Goal: Find contact information: Find contact information

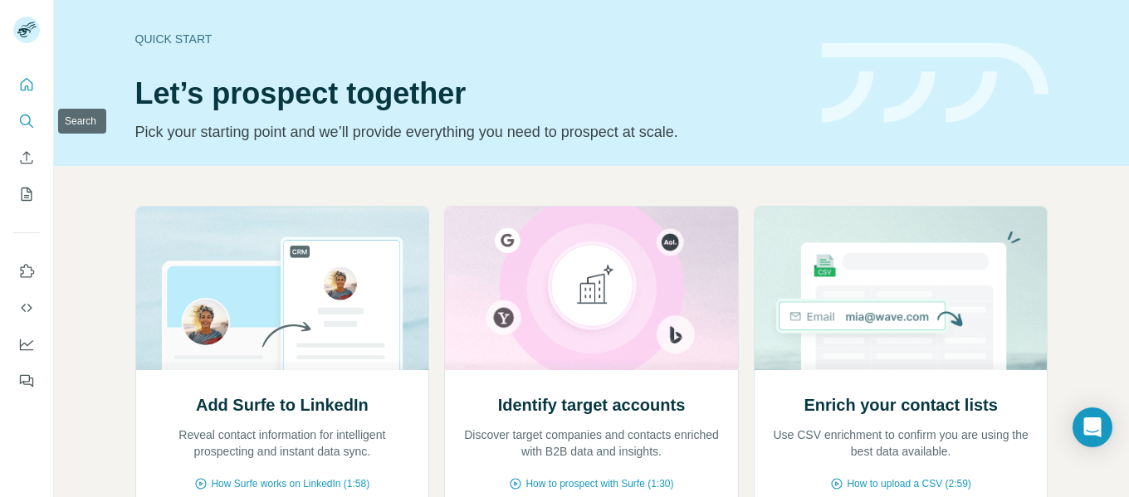
click at [15, 120] on button "Search" at bounding box center [26, 121] width 27 height 30
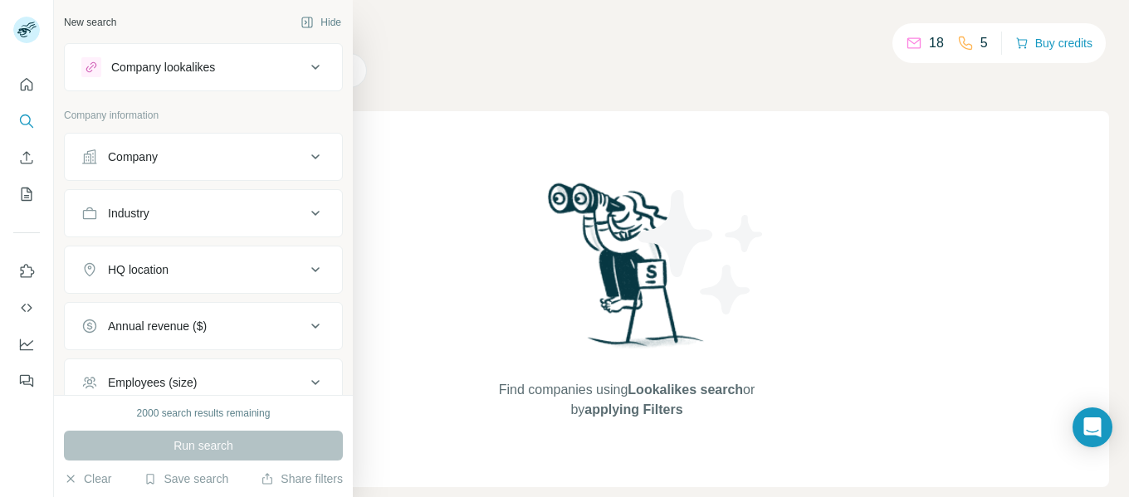
click at [158, 166] on button "Company" at bounding box center [203, 157] width 277 height 40
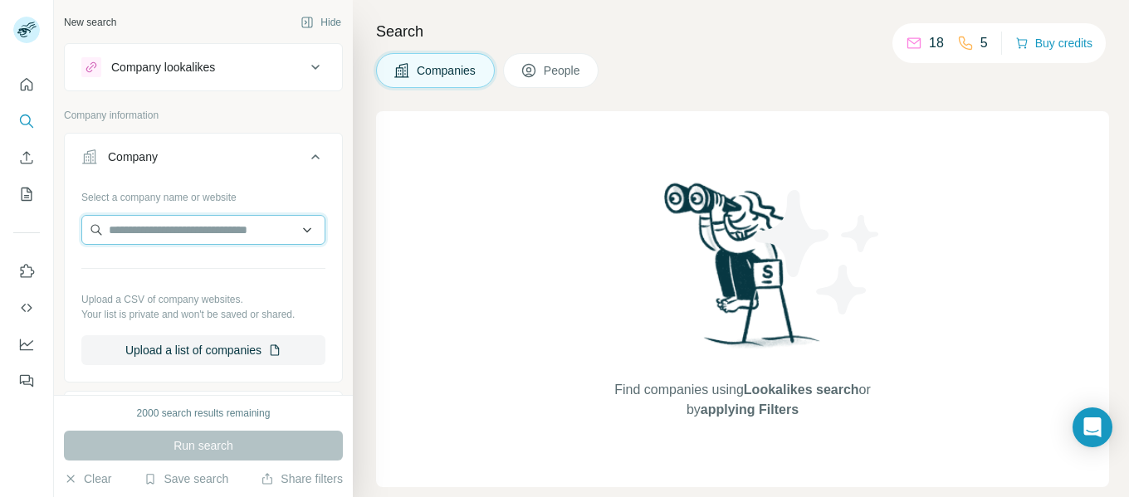
click at [139, 227] on input "text" at bounding box center [203, 230] width 244 height 30
paste input "**********"
type input "**********"
click at [306, 153] on icon at bounding box center [316, 157] width 20 height 20
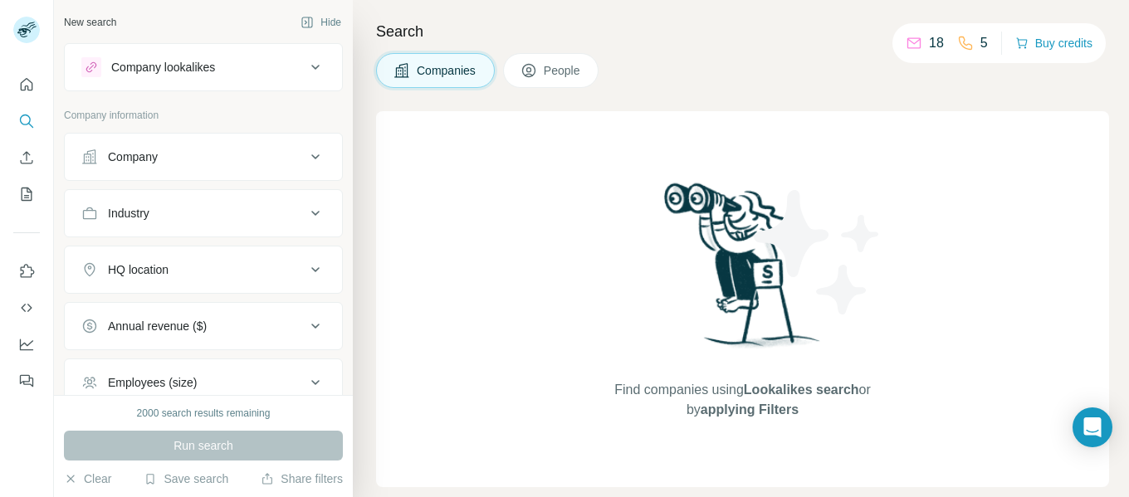
click at [268, 63] on div "Company lookalikes" at bounding box center [193, 67] width 224 height 20
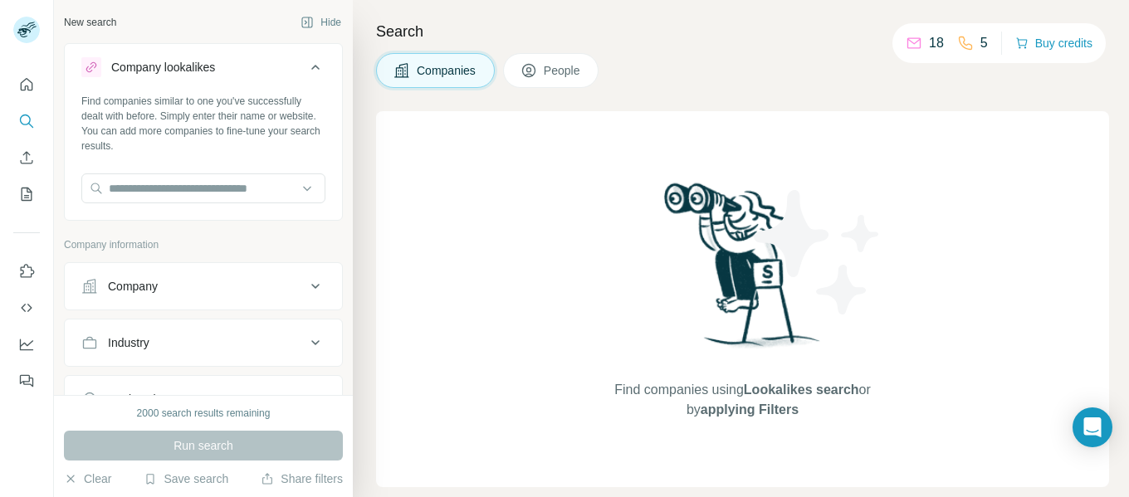
click at [268, 63] on div "Company lookalikes" at bounding box center [193, 67] width 224 height 20
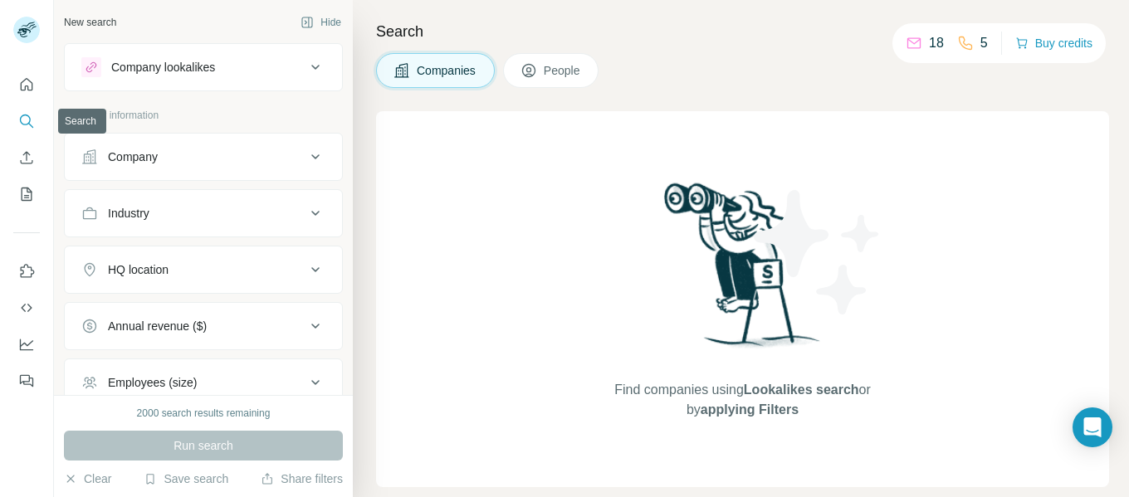
click at [19, 122] on icon "Search" at bounding box center [26, 121] width 17 height 17
click at [222, 164] on div "Company" at bounding box center [193, 157] width 224 height 17
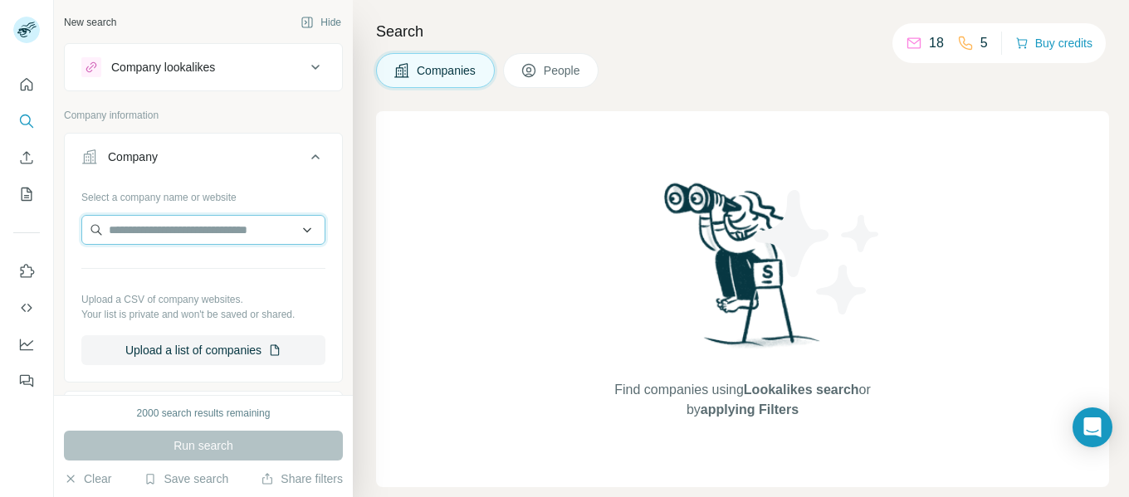
click at [142, 241] on input "text" at bounding box center [203, 230] width 244 height 30
paste input "**********"
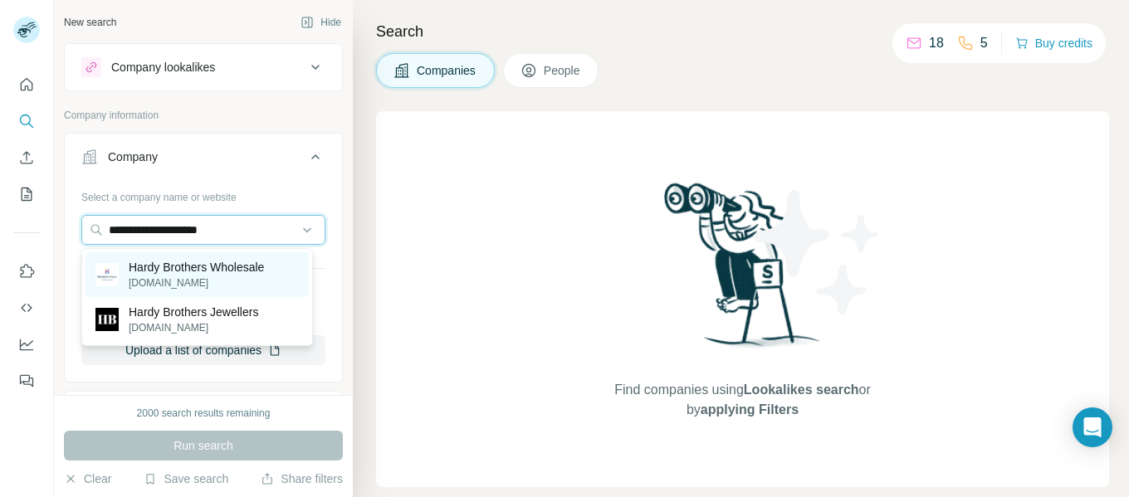
type input "**********"
click at [163, 276] on p "[DOMAIN_NAME]" at bounding box center [196, 283] width 135 height 15
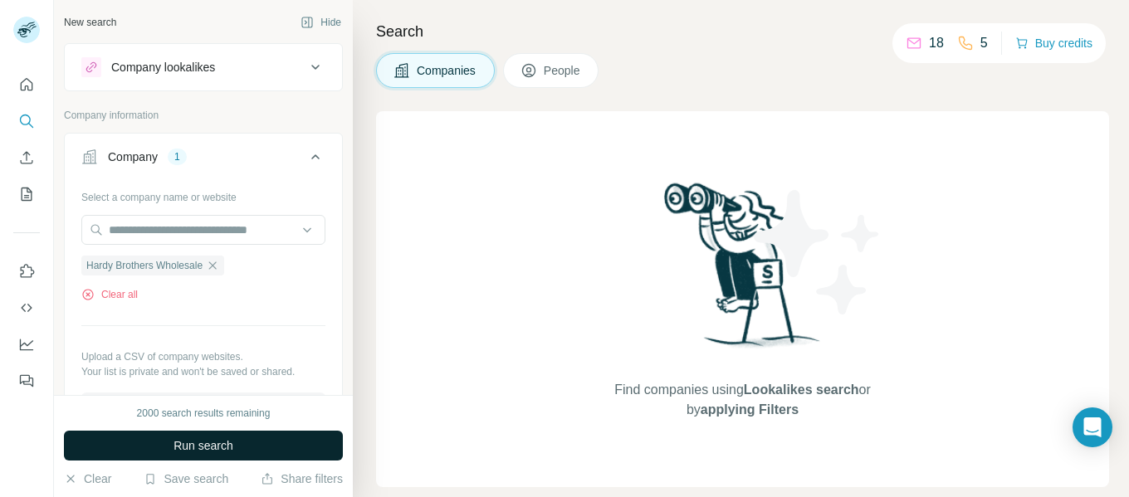
click at [197, 456] on button "Run search" at bounding box center [203, 446] width 279 height 30
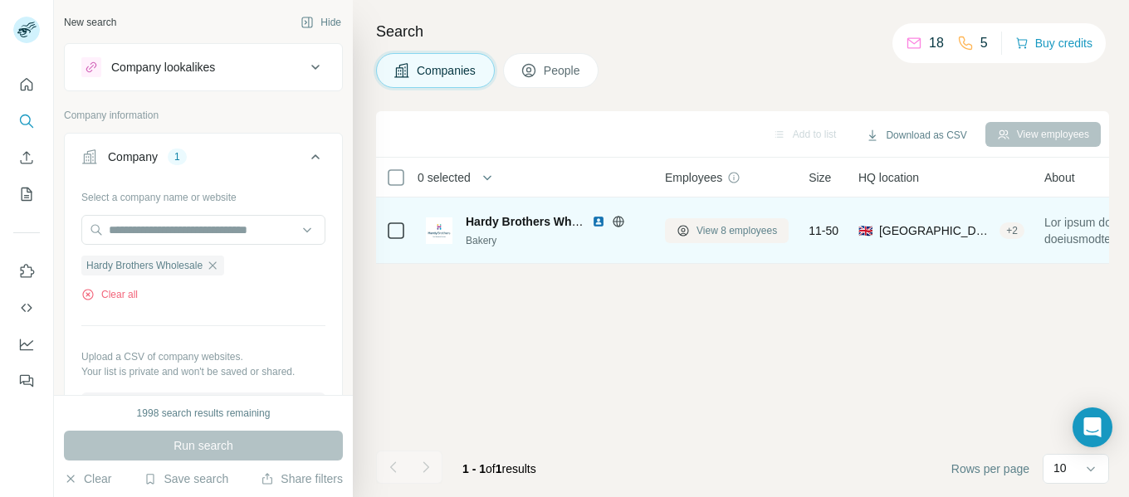
click at [721, 232] on span "View 8 employees" at bounding box center [737, 230] width 81 height 15
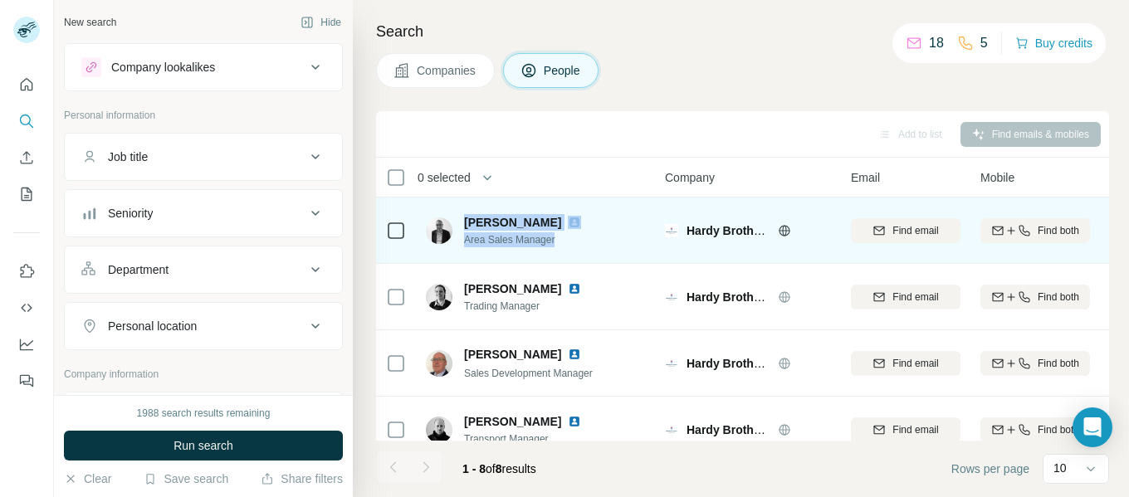
drag, startPoint x: 555, startPoint y: 237, endPoint x: 462, endPoint y: 231, distance: 93.2
click at [462, 231] on div "[PERSON_NAME] Area Sales Manager" at bounding box center [513, 230] width 175 height 33
click at [579, 224] on div "[PERSON_NAME] Area Sales Manager" at bounding box center [536, 231] width 221 height 46
drag, startPoint x: 465, startPoint y: 221, endPoint x: 535, endPoint y: 221, distance: 70.6
click at [535, 221] on div "[PERSON_NAME]" at bounding box center [532, 222] width 137 height 17
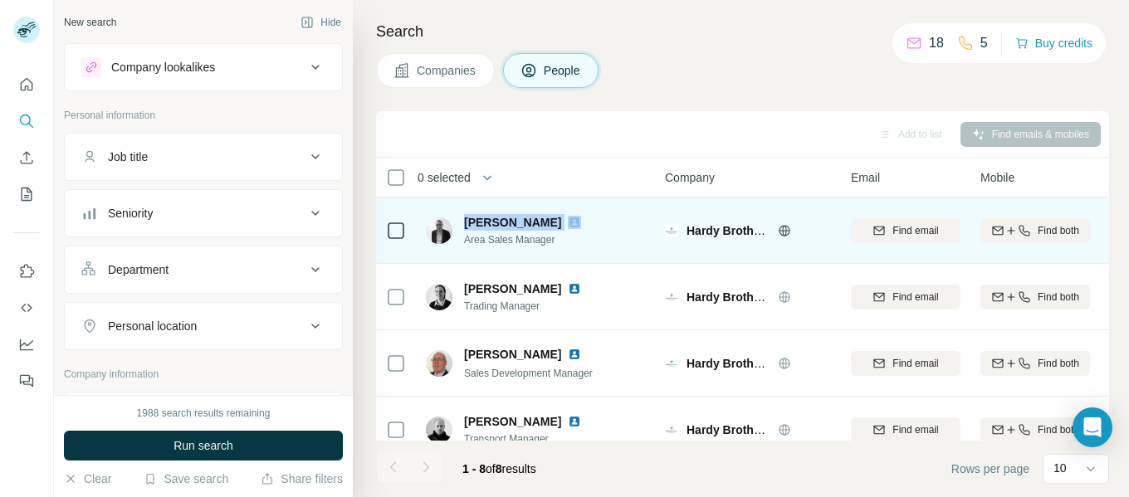
copy span "[PERSON_NAME]"
click at [503, 221] on span "[PERSON_NAME]" at bounding box center [512, 222] width 97 height 17
click at [507, 238] on span "Area Sales Manager" at bounding box center [532, 239] width 137 height 15
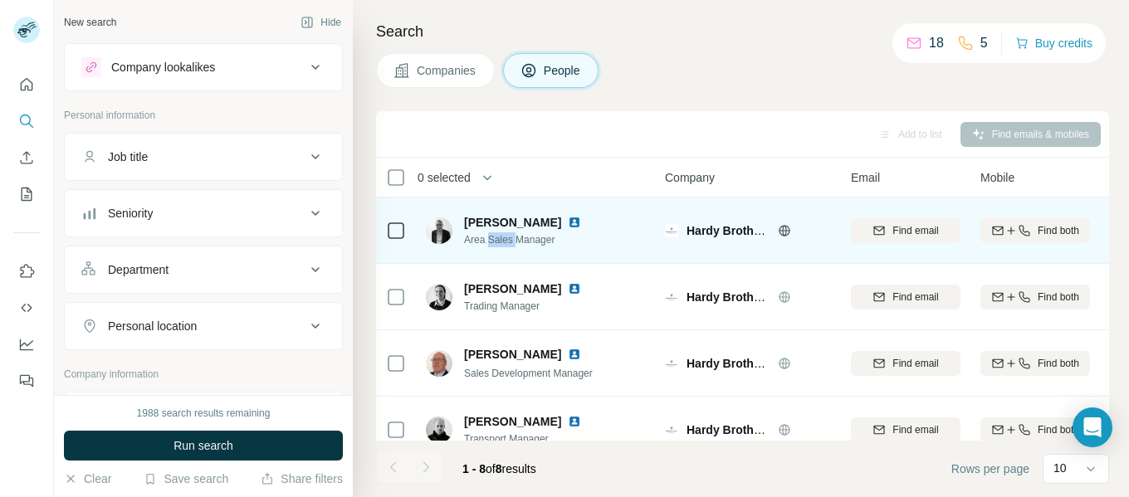
click at [507, 238] on span "Area Sales Manager" at bounding box center [532, 239] width 137 height 15
copy span "Area Sales Manager"
click at [507, 238] on span "Area Sales Manager" at bounding box center [532, 239] width 137 height 15
click at [493, 227] on span "[PERSON_NAME]" at bounding box center [512, 222] width 97 height 17
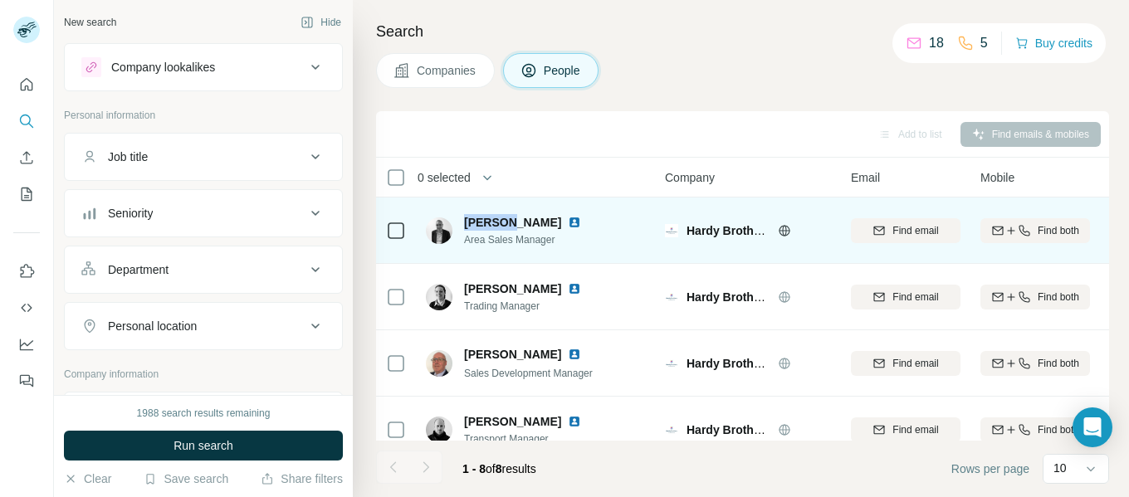
click at [493, 227] on span "[PERSON_NAME]" at bounding box center [512, 222] width 97 height 17
copy span "[PERSON_NAME]"
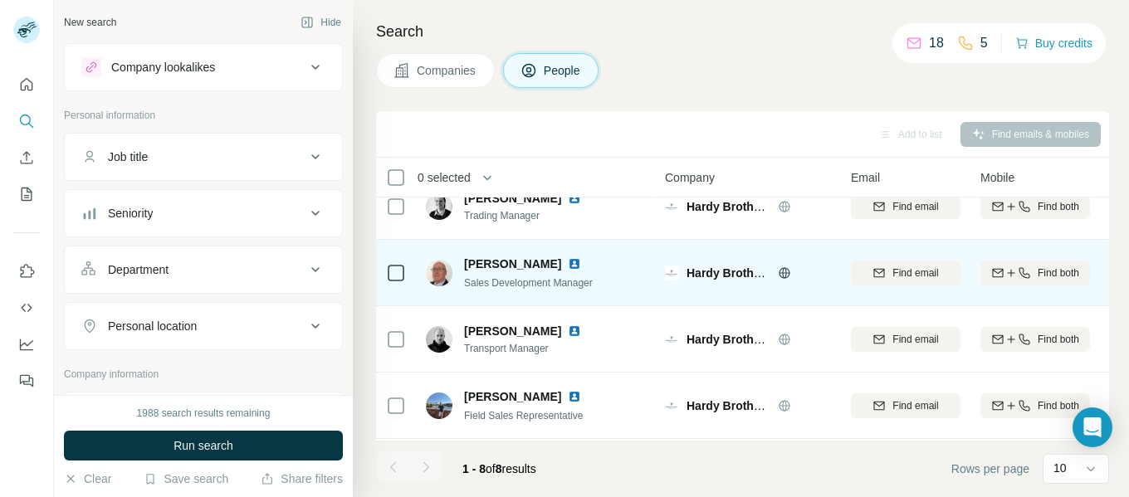
scroll to position [92, 0]
drag, startPoint x: 598, startPoint y: 282, endPoint x: 462, endPoint y: 276, distance: 135.4
click at [462, 276] on div "[PERSON_NAME] Sales Development Manager" at bounding box center [536, 271] width 221 height 46
click at [478, 263] on span "[PERSON_NAME]" at bounding box center [512, 262] width 97 height 17
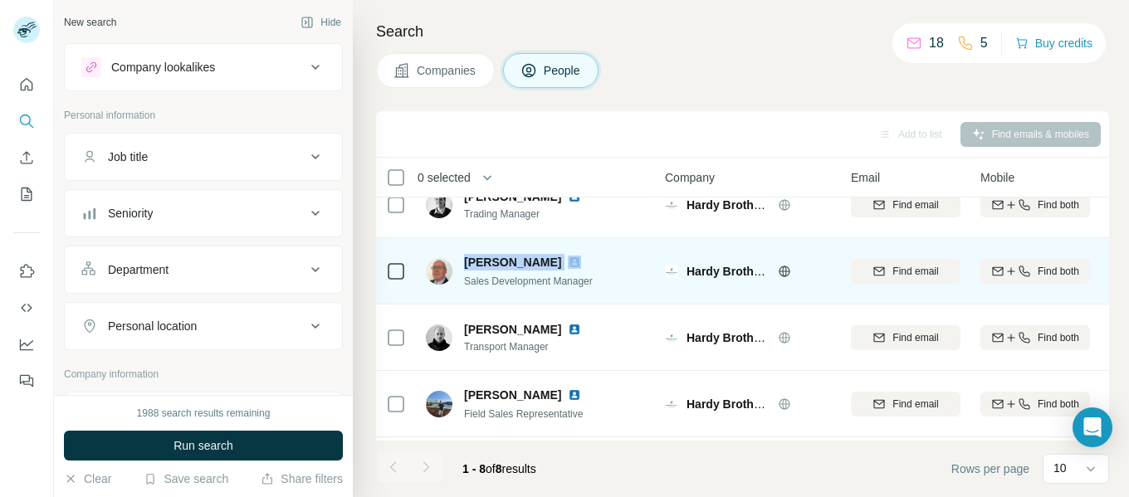
click at [478, 263] on span "[PERSON_NAME]" at bounding box center [512, 262] width 97 height 17
copy span "[PERSON_NAME]"
click at [493, 276] on span "Sales Development Manager" at bounding box center [528, 282] width 129 height 12
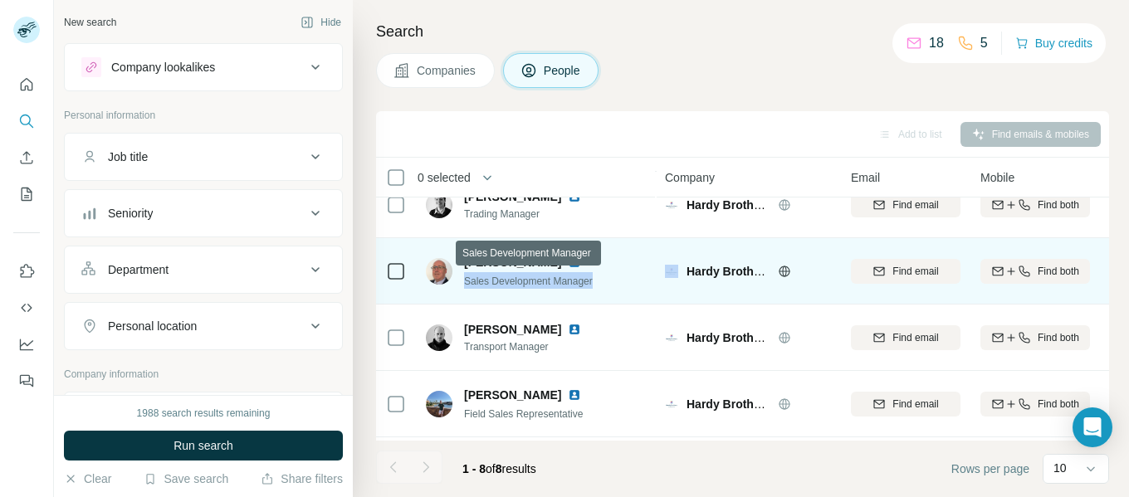
click at [493, 276] on span "Sales Development Manager" at bounding box center [528, 282] width 129 height 12
copy span "Sales Development Manager"
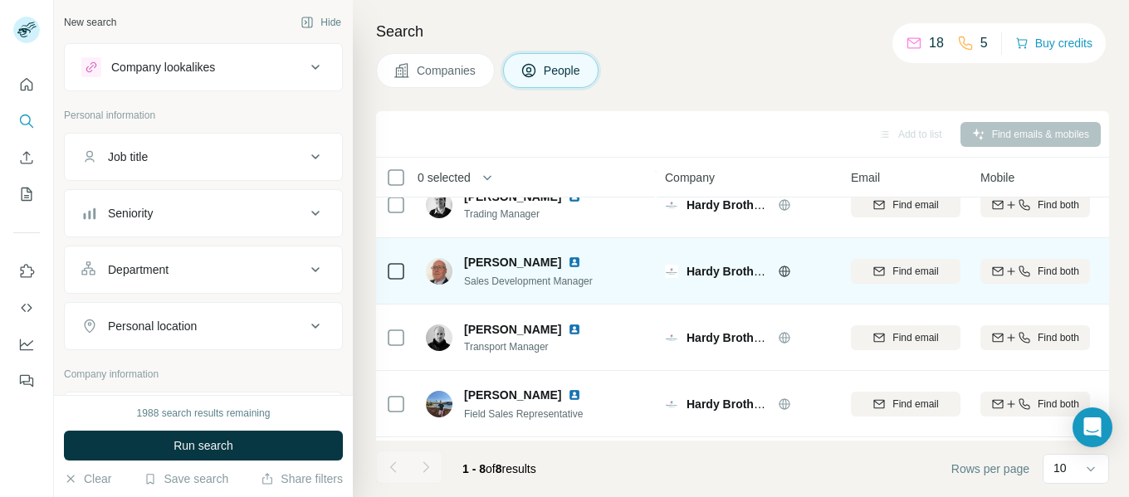
click at [495, 264] on span "[PERSON_NAME]" at bounding box center [512, 262] width 97 height 17
copy span "[PERSON_NAME]"
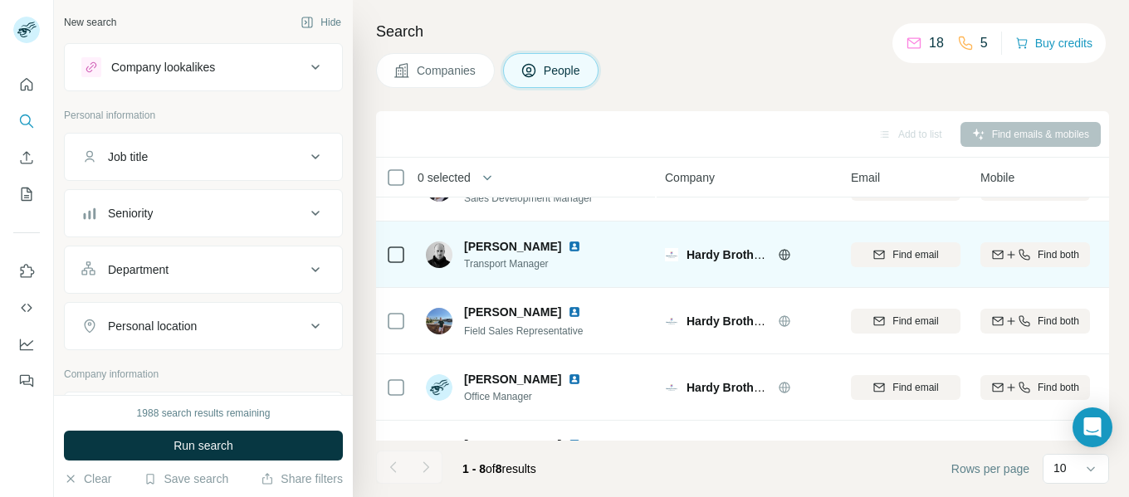
scroll to position [179, 0]
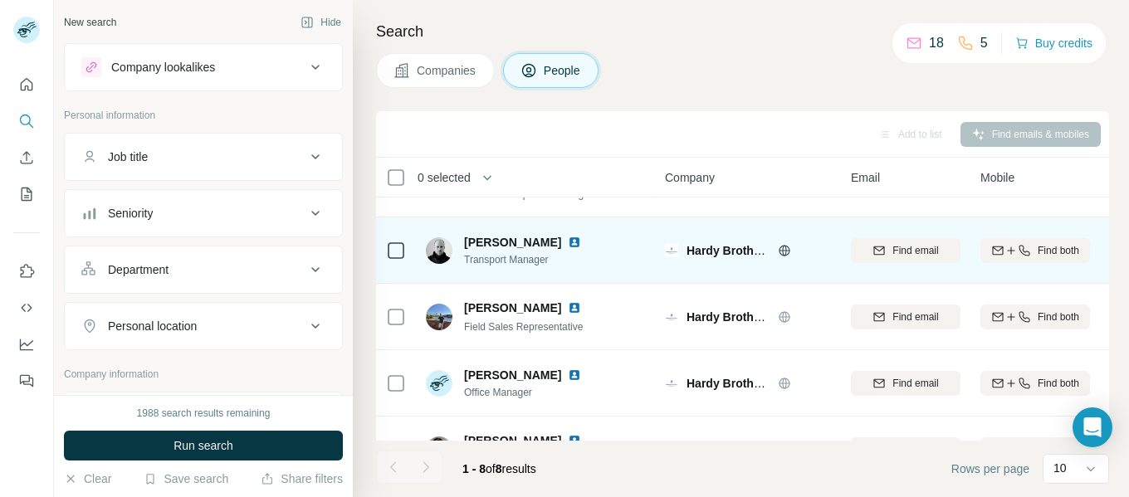
click at [488, 243] on span "[PERSON_NAME]" at bounding box center [512, 242] width 97 height 17
copy span "[PERSON_NAME]"
click at [494, 257] on span "Transport Manager" at bounding box center [532, 259] width 137 height 15
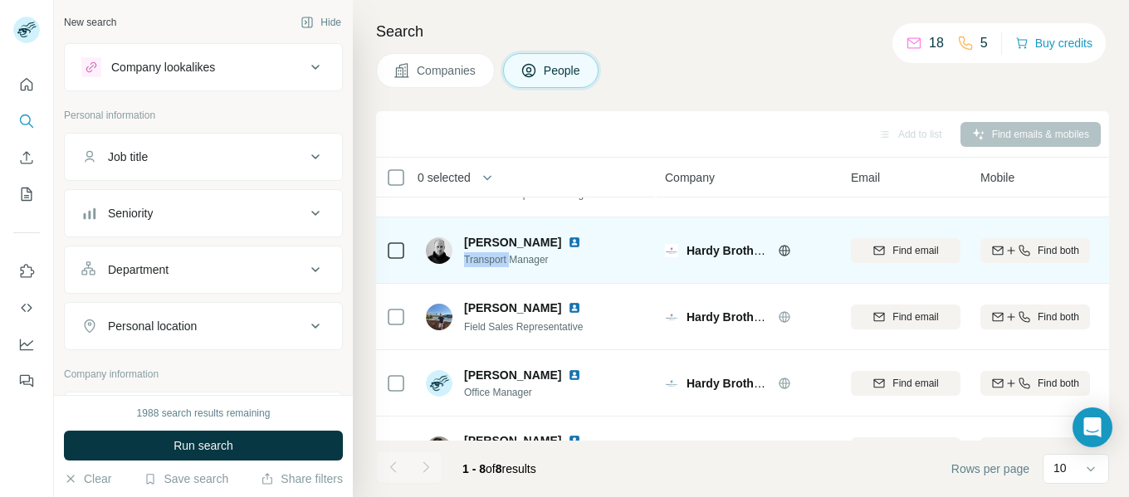
click at [494, 257] on span "Transport Manager" at bounding box center [532, 259] width 137 height 15
copy span "Transport Manager"
click at [495, 242] on span "[PERSON_NAME]" at bounding box center [512, 242] width 97 height 17
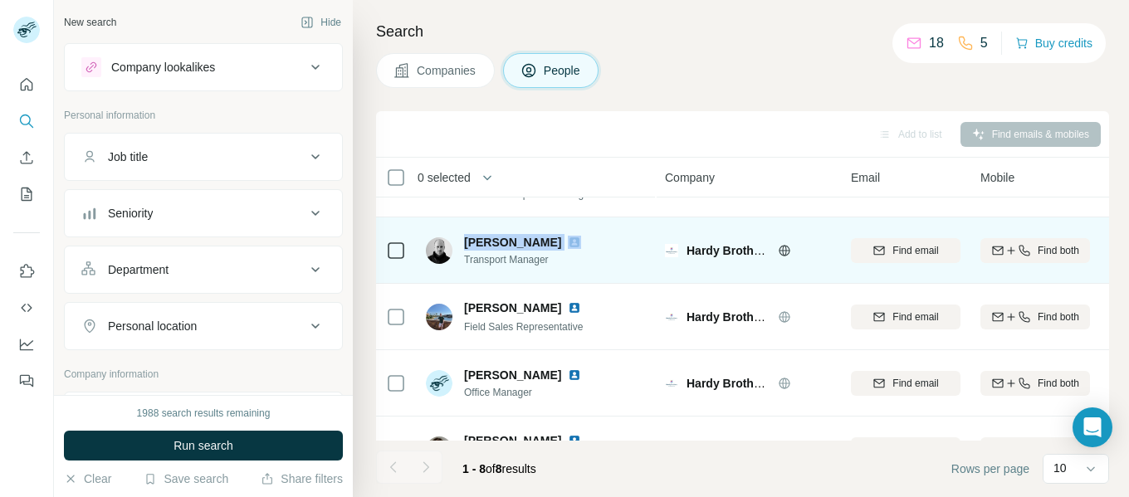
click at [495, 242] on span "[PERSON_NAME]" at bounding box center [512, 242] width 97 height 17
copy span "[PERSON_NAME]"
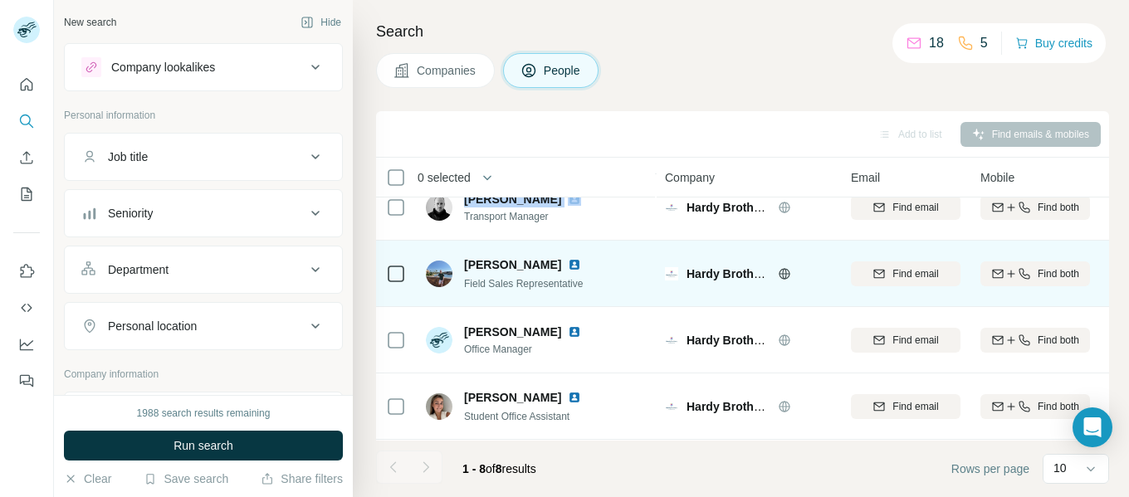
scroll to position [222, 0]
click at [491, 268] on span "[PERSON_NAME]" at bounding box center [512, 265] width 97 height 17
copy span "[PERSON_NAME]"
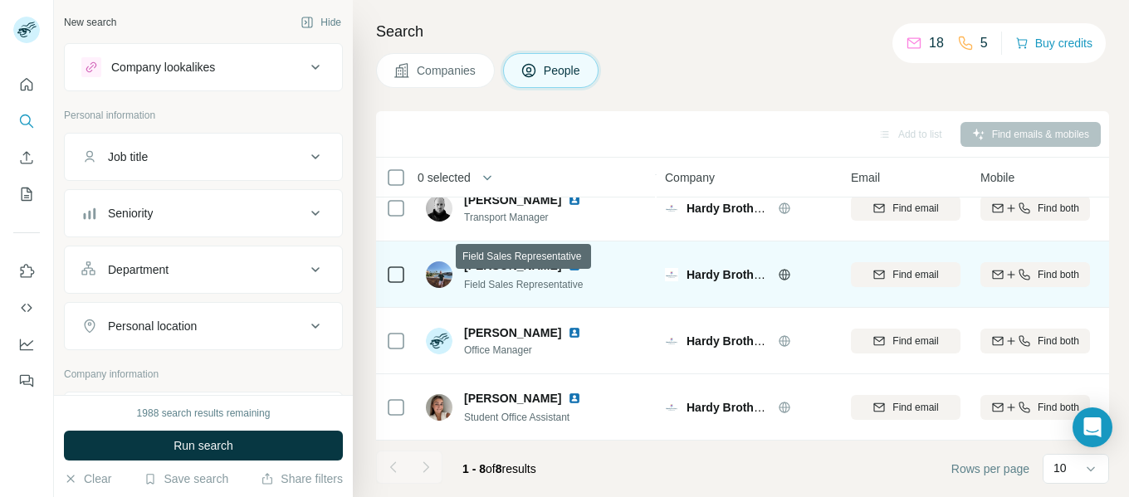
click at [496, 281] on span "Field Sales Representative" at bounding box center [523, 285] width 119 height 12
click at [489, 267] on span "[PERSON_NAME]" at bounding box center [512, 265] width 97 height 17
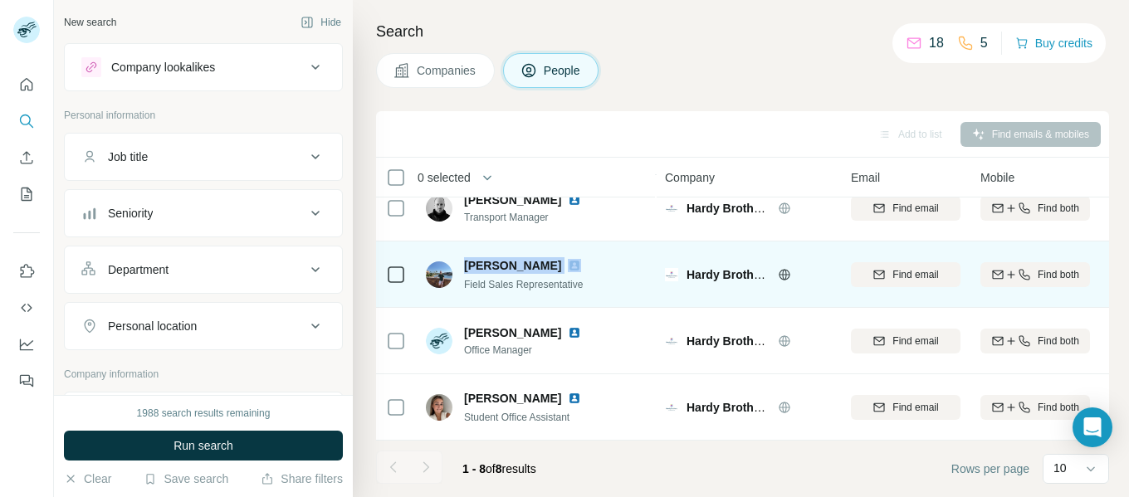
click at [489, 267] on span "[PERSON_NAME]" at bounding box center [512, 265] width 97 height 17
